Goal: Check status: Check status

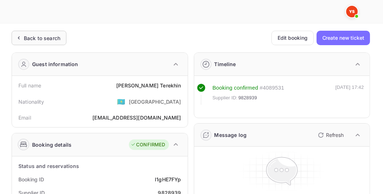
click at [48, 39] on div "Back to search" at bounding box center [42, 38] width 36 height 8
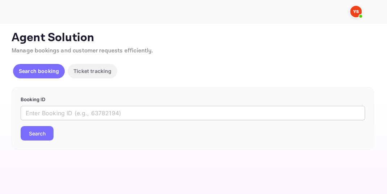
click at [54, 112] on input "text" at bounding box center [193, 113] width 344 height 14
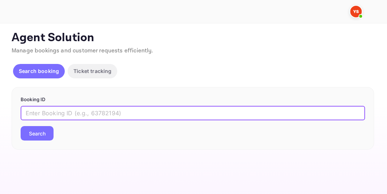
paste input "9484853"
click at [25, 112] on input "9484853" at bounding box center [193, 113] width 344 height 14
type input "9484853"
click at [21, 126] on button "Search" at bounding box center [37, 133] width 33 height 14
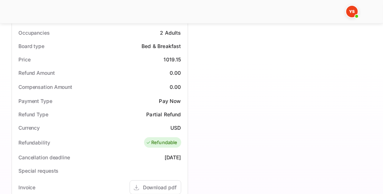
scroll to position [227, 0]
drag, startPoint x: 165, startPoint y: 58, endPoint x: 181, endPoint y: 57, distance: 15.9
click at [181, 57] on div "1019.15" at bounding box center [172, 60] width 17 height 8
click at [165, 58] on div "1019.15" at bounding box center [172, 60] width 17 height 8
drag, startPoint x: 164, startPoint y: 58, endPoint x: 180, endPoint y: 58, distance: 16.3
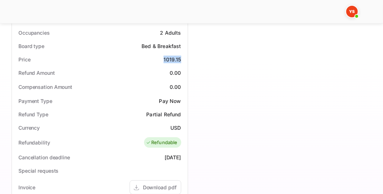
click at [180, 58] on div "Price 1019.15" at bounding box center [100, 59] width 170 height 13
copy div "1019.15"
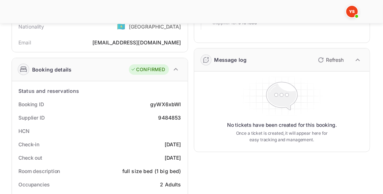
scroll to position [41, 0]
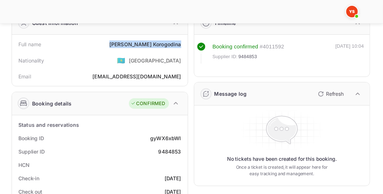
drag, startPoint x: 139, startPoint y: 44, endPoint x: 181, endPoint y: 43, distance: 41.9
click at [181, 43] on div "[PERSON_NAME]" at bounding box center [145, 44] width 72 height 8
copy div "[PERSON_NAME]"
